Goal: Task Accomplishment & Management: Use online tool/utility

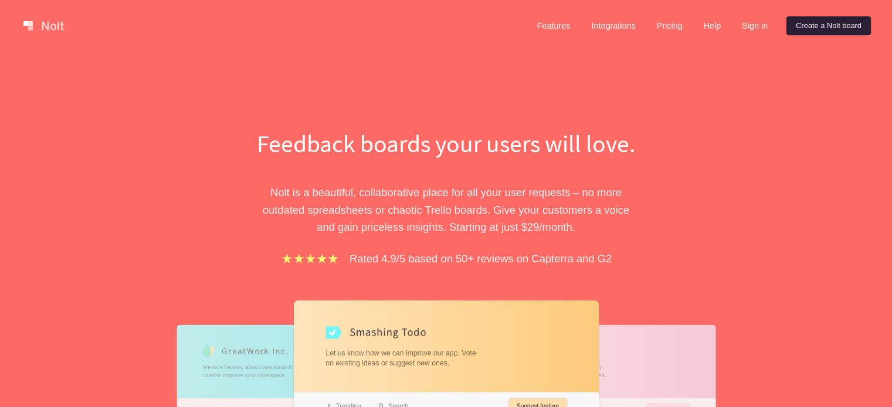
drag, startPoint x: 0, startPoint y: 0, endPoint x: 820, endPoint y: 32, distance: 820.7
click at [820, 32] on link "Create a Nolt board" at bounding box center [828, 25] width 84 height 19
click at [814, 30] on link "Create a Nolt board" at bounding box center [828, 25] width 84 height 19
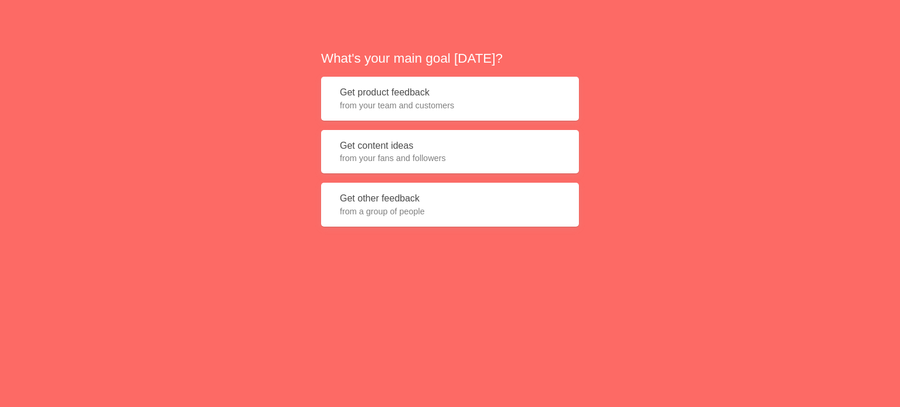
click at [526, 81] on button "Get product feedback from your team and customers" at bounding box center [450, 99] width 258 height 44
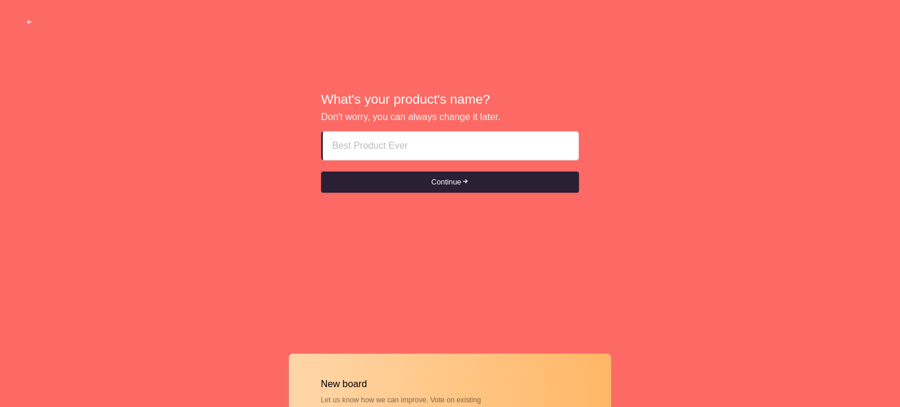
click at [474, 186] on button "Continue" at bounding box center [450, 182] width 258 height 21
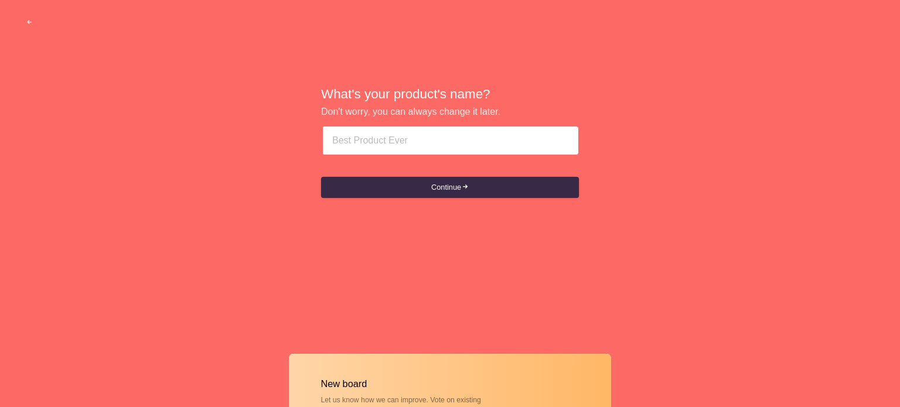
click at [440, 145] on input at bounding box center [450, 141] width 237 height 28
type input "Scav"
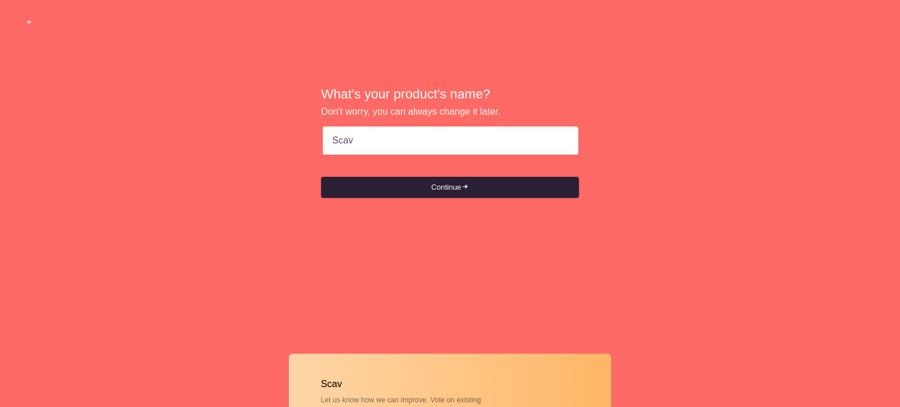
click at [424, 181] on button "Continue" at bounding box center [450, 187] width 258 height 21
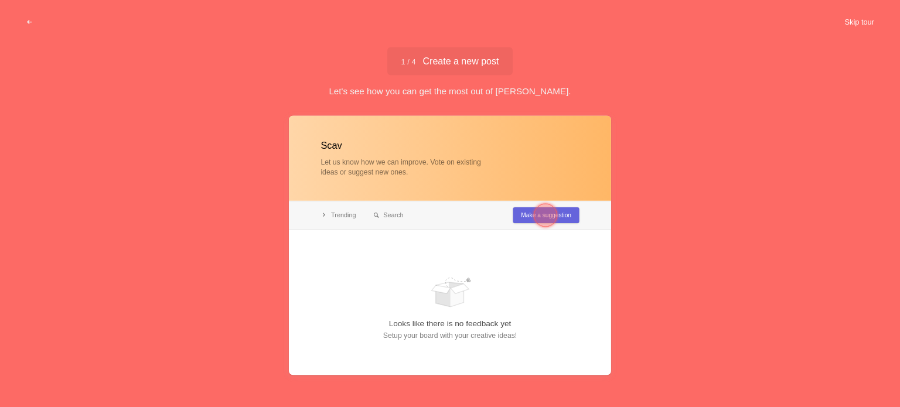
click at [865, 18] on button "Skip tour" at bounding box center [860, 22] width 58 height 21
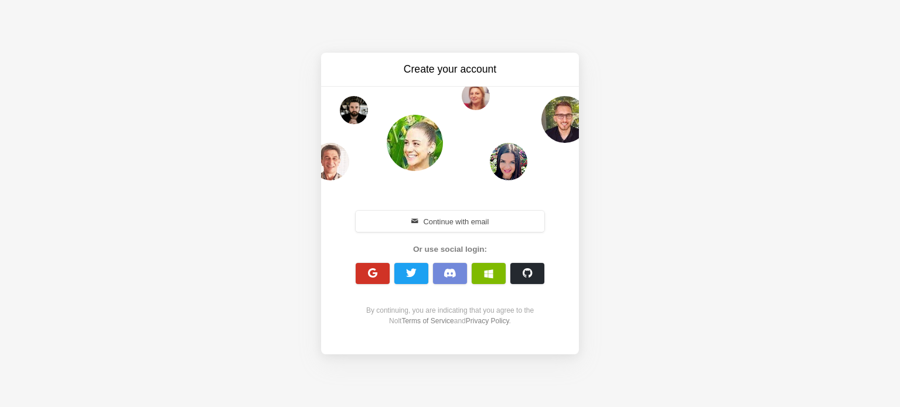
click at [374, 276] on span "button" at bounding box center [373, 273] width 11 height 11
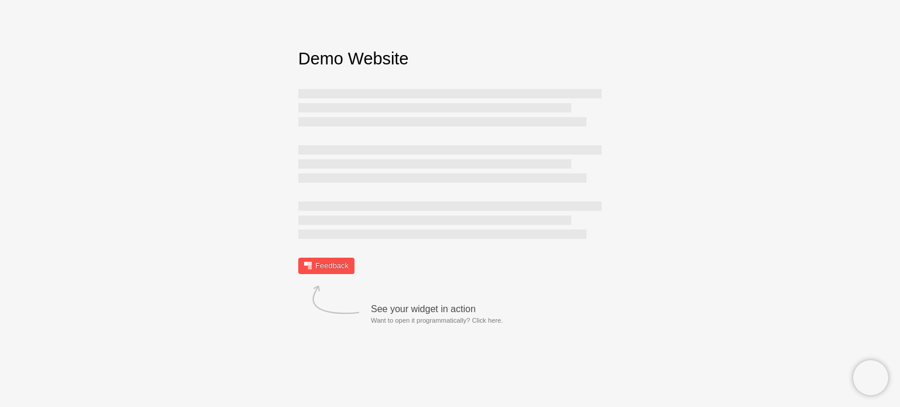
click at [328, 269] on link "Feedback" at bounding box center [326, 266] width 56 height 16
